Goal: Task Accomplishment & Management: Use online tool/utility

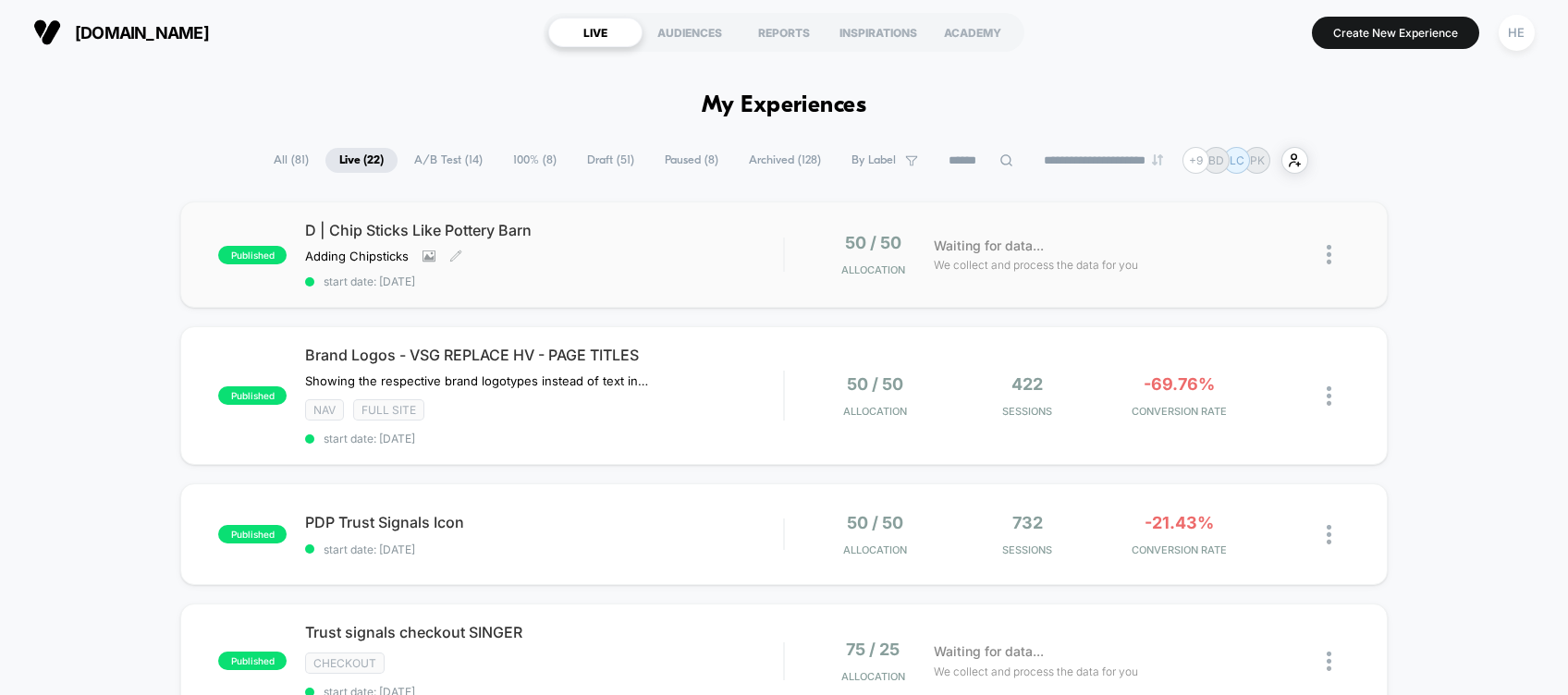
click at [681, 222] on span "D | Chip Sticks Like Pottery Barn" at bounding box center [544, 230] width 478 height 19
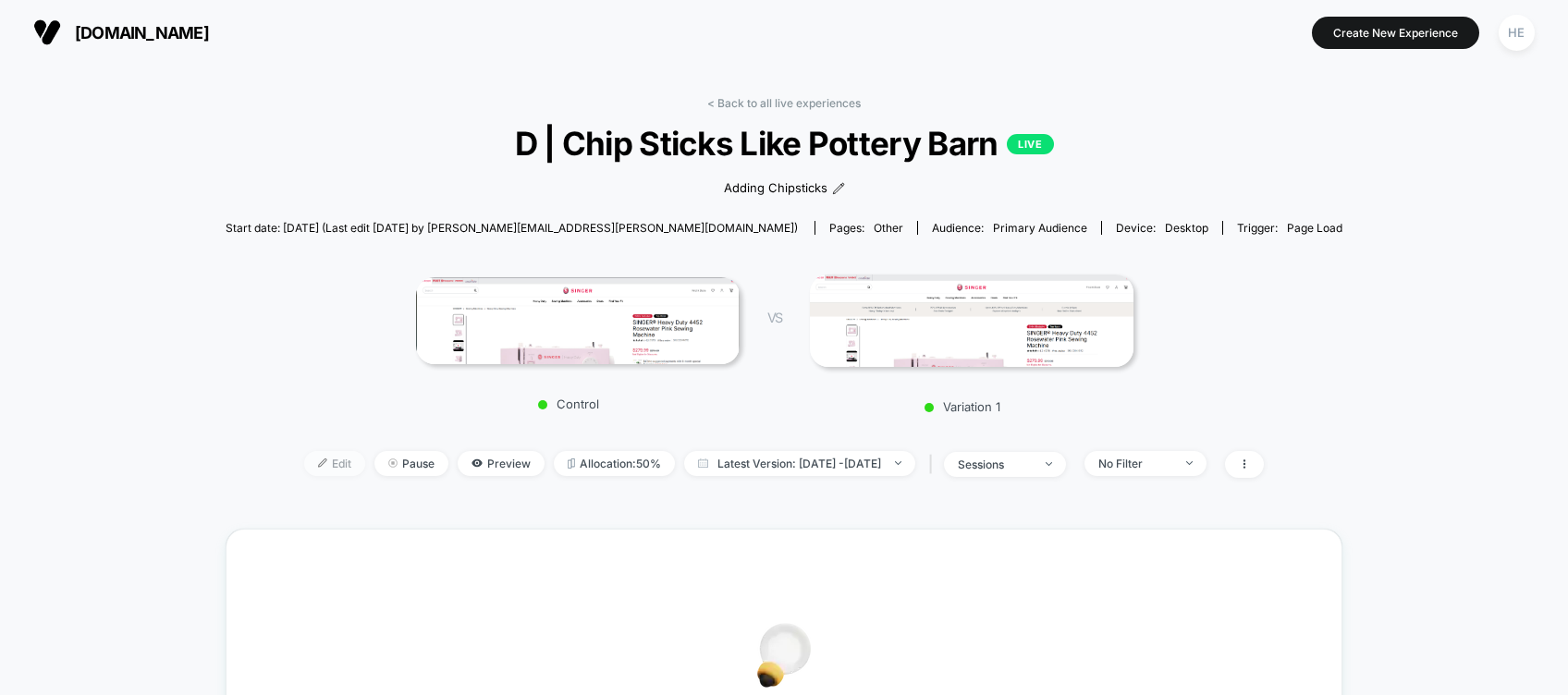
click at [304, 466] on span "Edit" at bounding box center [335, 463] width 61 height 25
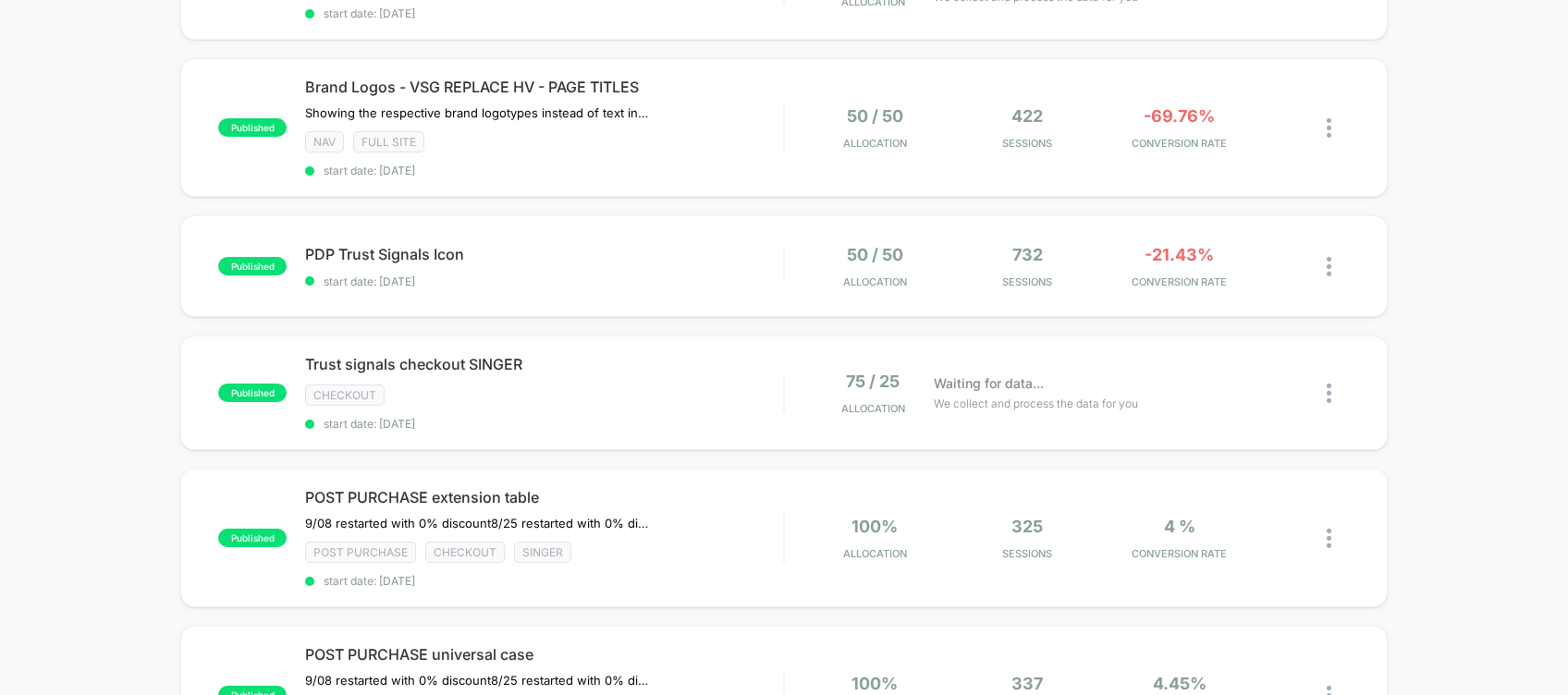
scroll to position [270, 0]
click at [690, 354] on span "Trust signals checkout SINGER Click to edit experience details" at bounding box center [544, 362] width 478 height 19
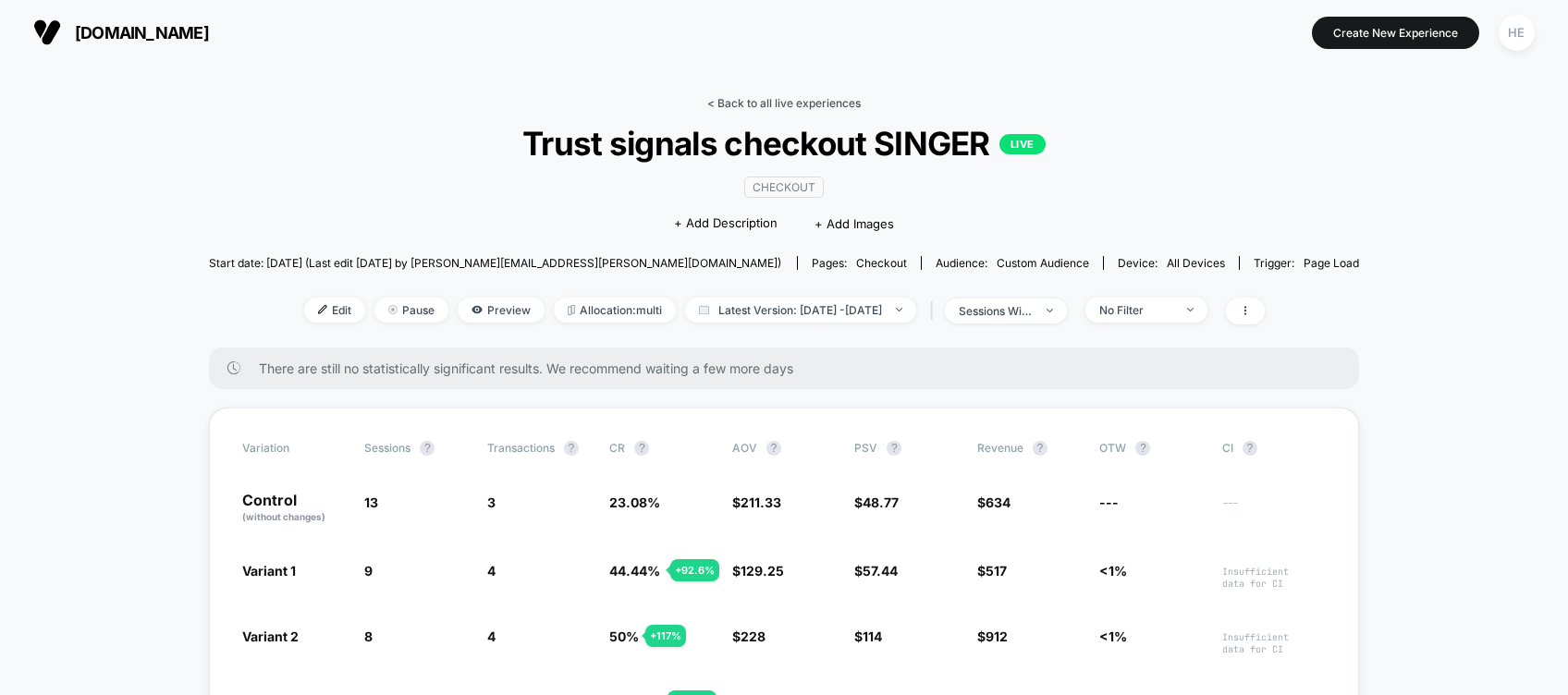
click at [741, 96] on link "< Back to all live experiences" at bounding box center [784, 103] width 154 height 14
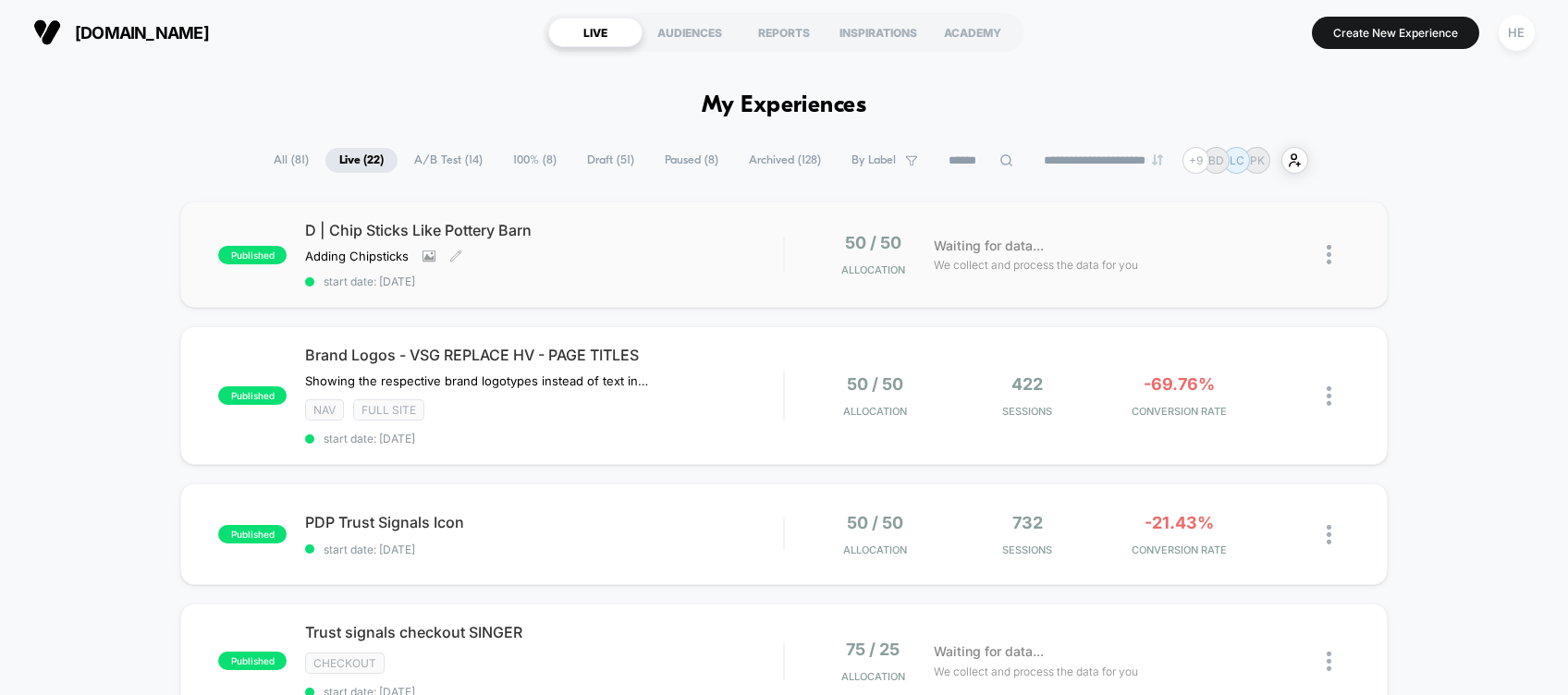
click at [670, 234] on span "D | Chip Sticks Like Pottery Barn" at bounding box center [544, 230] width 478 height 19
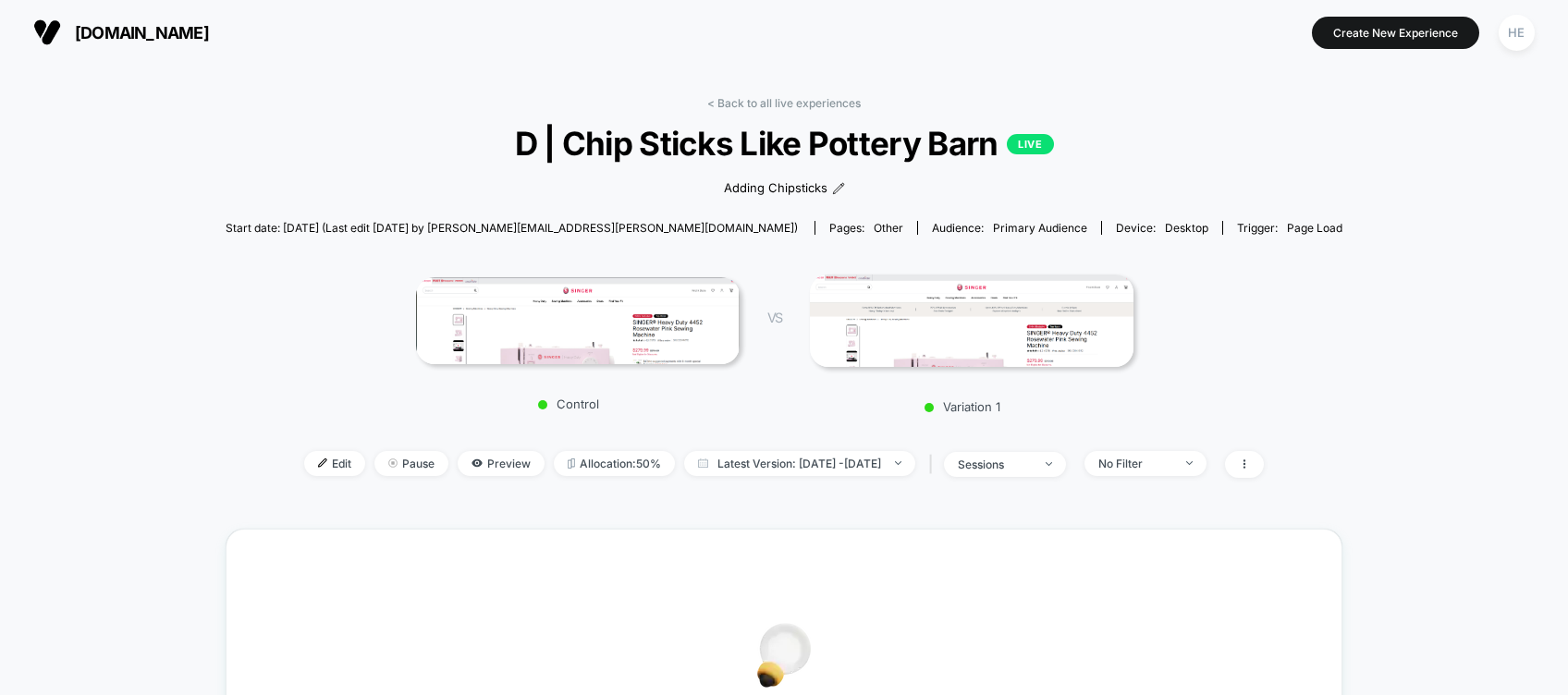
click at [756, 95] on div "< Back to all live experiences D | Chip Sticks Like Pottery Barn LIVE Adding Ch…" at bounding box center [784, 656] width 1117 height 1147
click at [747, 96] on link "< Back to all live experiences" at bounding box center [784, 103] width 154 height 14
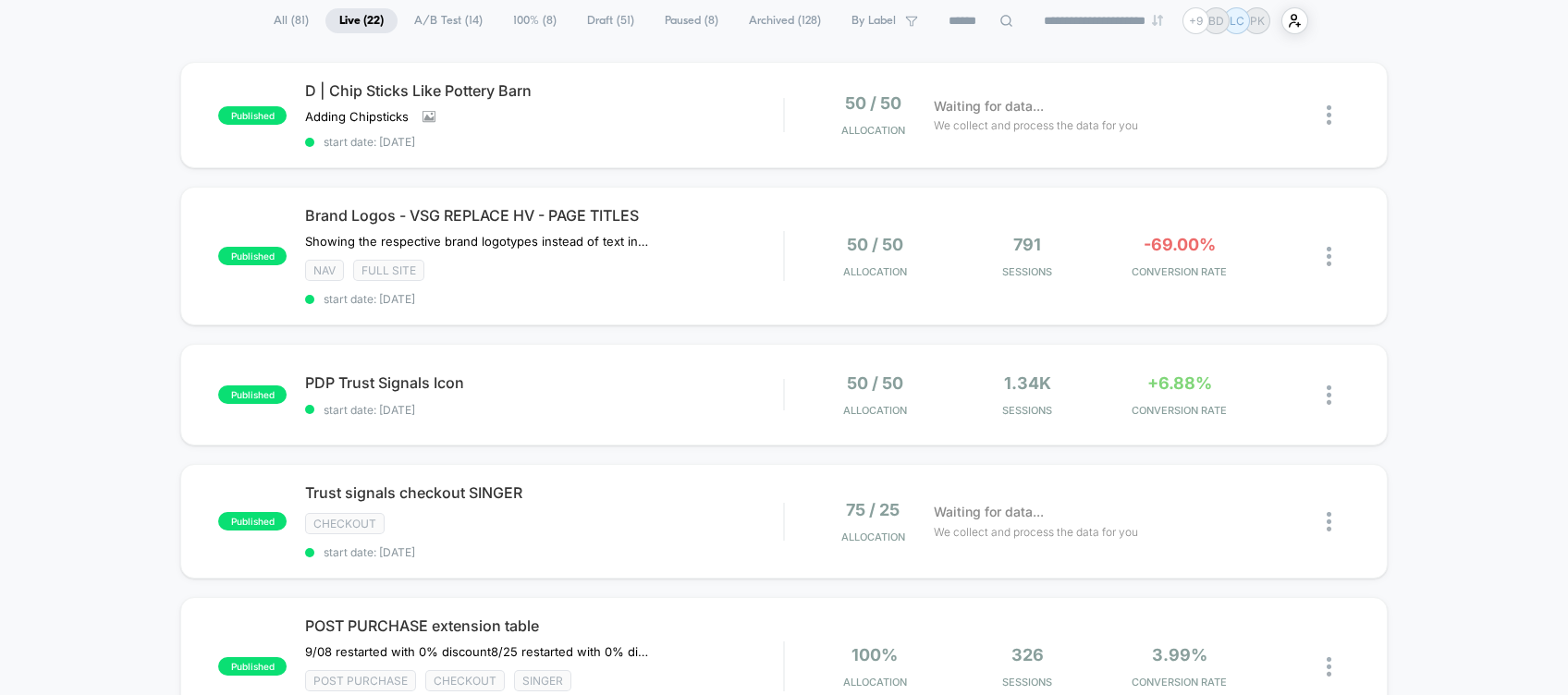
scroll to position [88, 0]
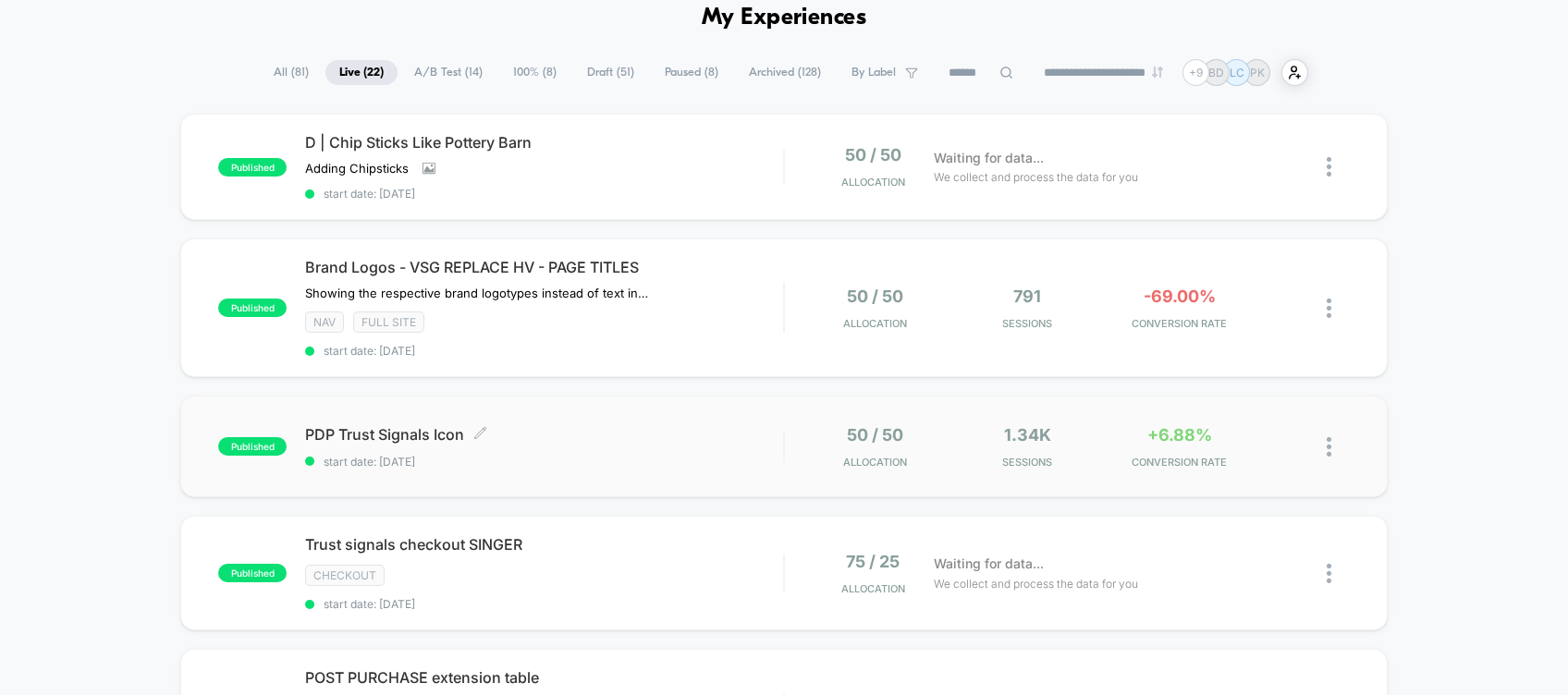
click at [650, 455] on span "start date: [DATE]" at bounding box center [544, 461] width 478 height 14
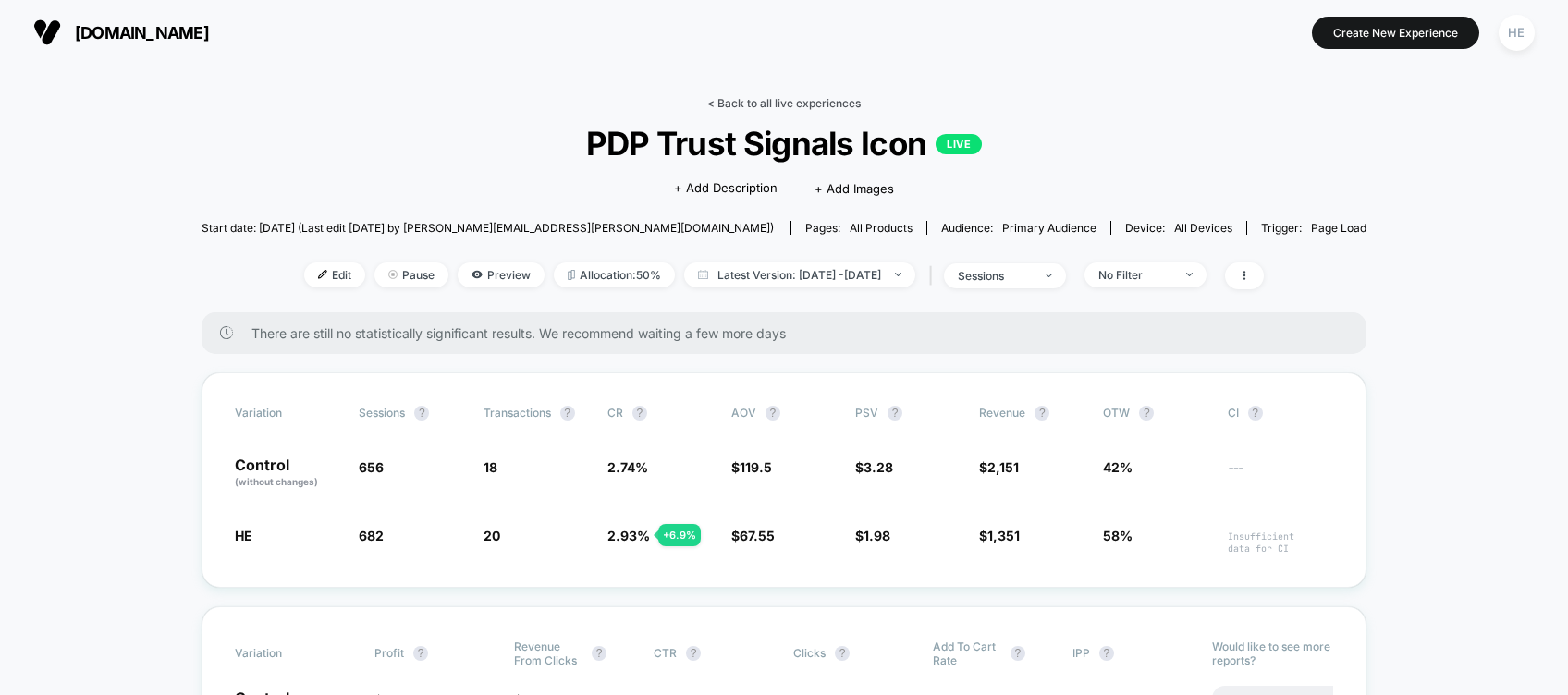
click at [717, 103] on link "< Back to all live experiences" at bounding box center [784, 103] width 154 height 14
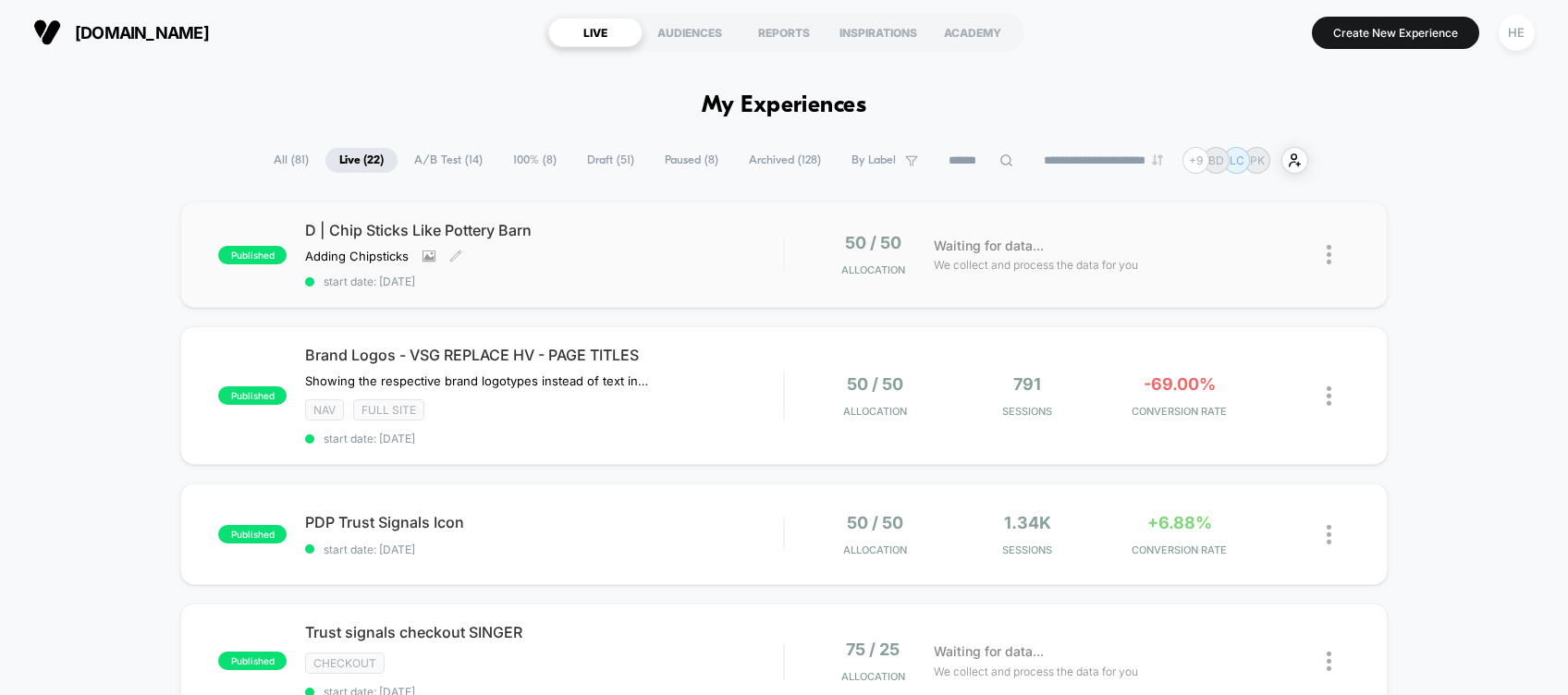
click at [673, 236] on span "D | Chip Sticks Like Pottery Barn" at bounding box center [544, 230] width 478 height 19
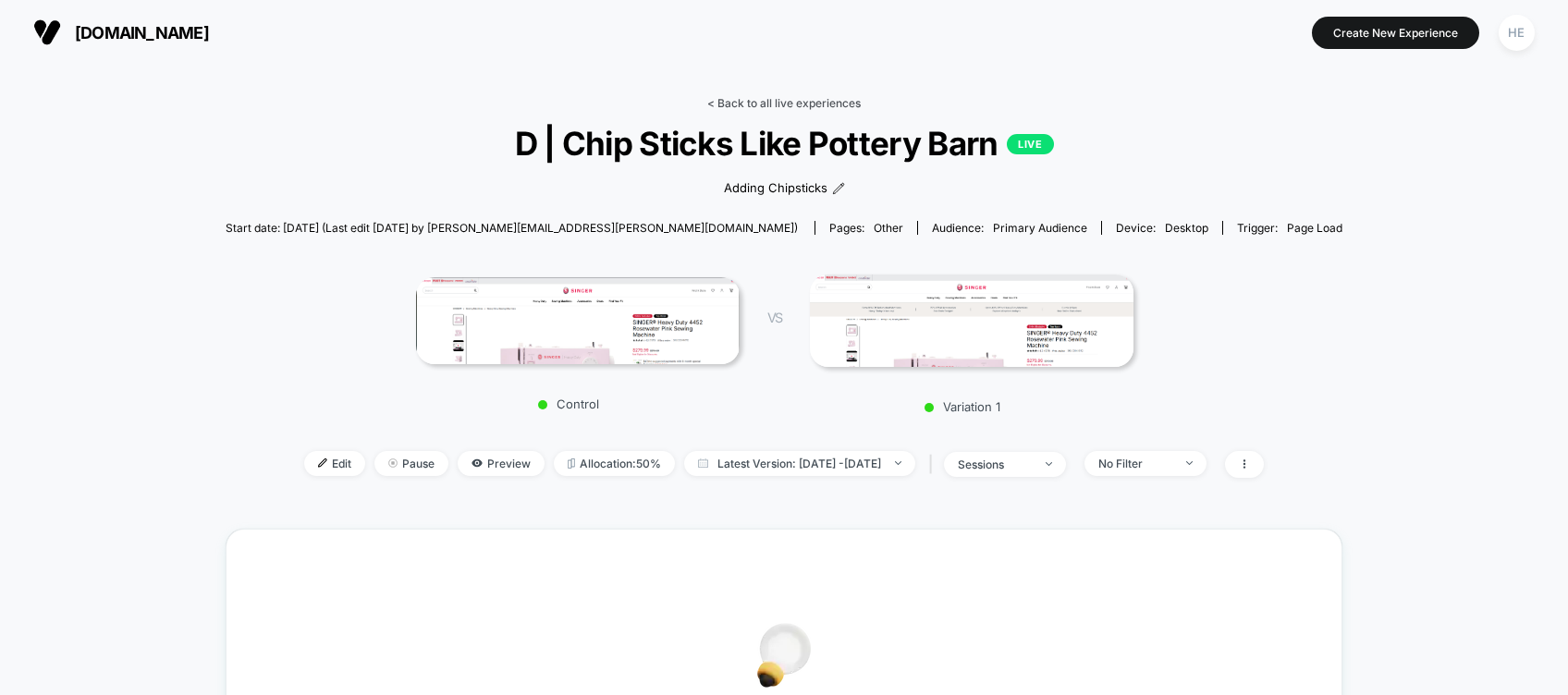
click at [761, 97] on link "< Back to all live experiences" at bounding box center [784, 103] width 154 height 14
